Goal: Task Accomplishment & Management: Use online tool/utility

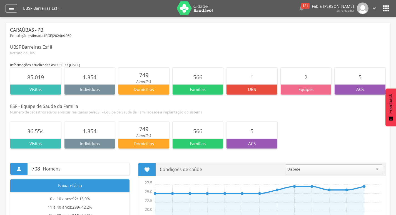
click at [9, 10] on icon "" at bounding box center [11, 8] width 7 height 7
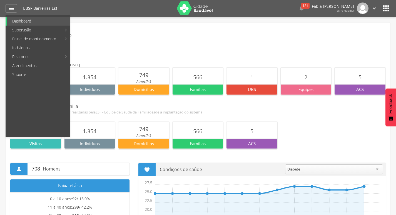
click at [150, 42] on div "Caraúbas - PB População estimada IBGE( 2024 ): 4.059 UBSF Barreiras Esf II Retr…" at bounding box center [198, 41] width 376 height 29
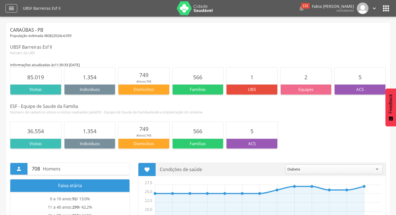
click at [9, 9] on icon "" at bounding box center [11, 8] width 7 height 7
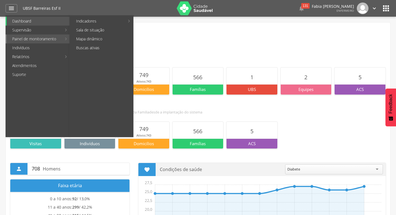
click at [51, 39] on link "Painel de monitoramento" at bounding box center [34, 38] width 55 height 9
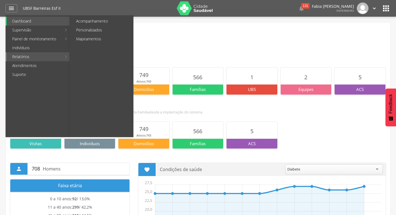
click at [49, 58] on link "Relatórios" at bounding box center [34, 56] width 55 height 9
click at [85, 31] on link "Personalizados" at bounding box center [102, 30] width 62 height 9
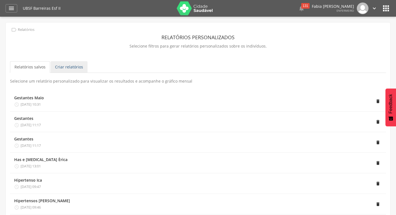
click at [59, 69] on link "Criar relatórios" at bounding box center [69, 67] width 37 height 12
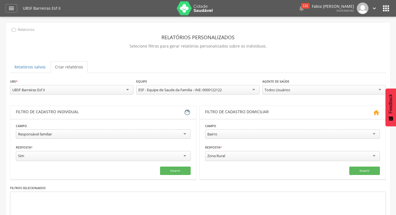
click at [377, 89] on div "Todos Usuários" at bounding box center [323, 89] width 123 height 9
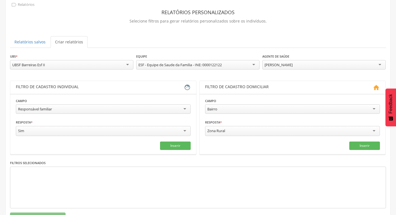
scroll to position [47, 0]
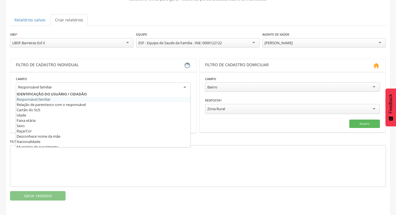
click at [184, 87] on div "Responsável familiar" at bounding box center [103, 87] width 175 height 10
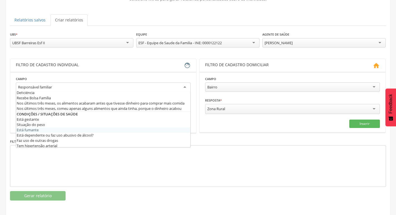
scroll to position [167, 0]
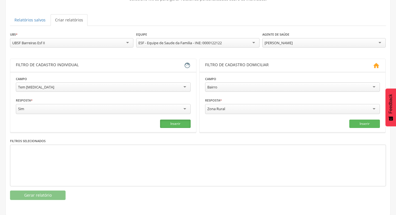
click at [171, 119] on button "Inserir" at bounding box center [175, 123] width 31 height 8
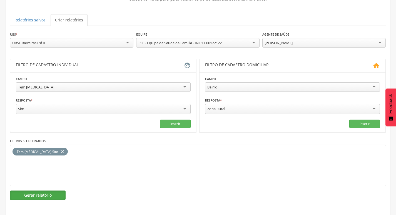
click at [48, 194] on button "Gerar relatório" at bounding box center [38, 194] width 56 height 9
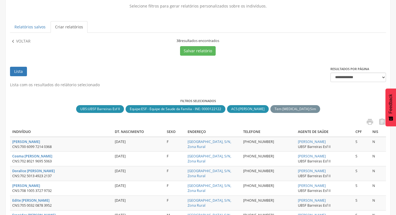
scroll to position [0, 0]
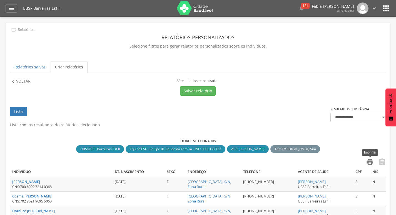
click at [370, 162] on icon "" at bounding box center [370, 162] width 8 height 8
